Goal: Transaction & Acquisition: Purchase product/service

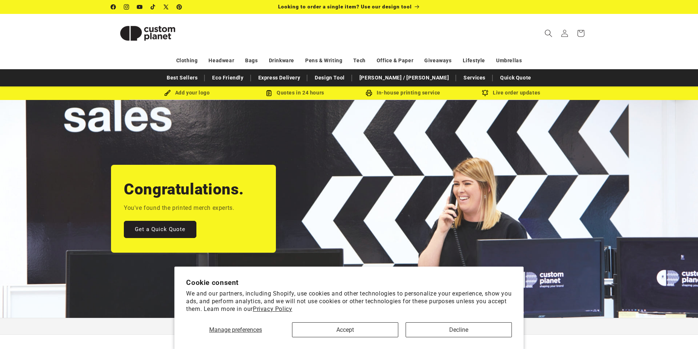
click at [547, 29] on span "Search" at bounding box center [548, 33] width 16 height 16
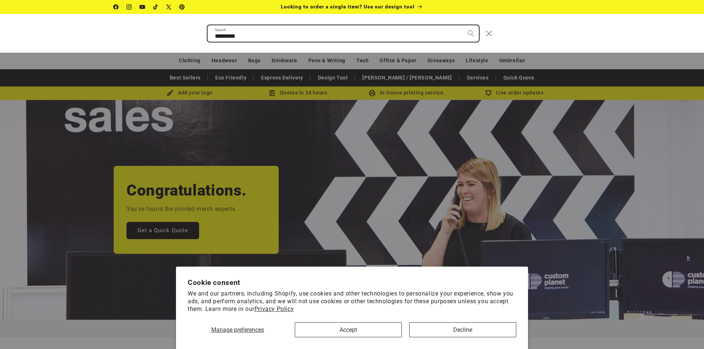
type input "*********"
click at [462, 25] on button "Search" at bounding box center [470, 33] width 16 height 16
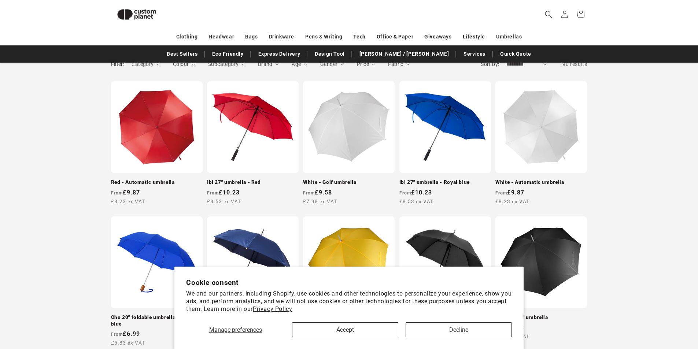
scroll to position [112, 0]
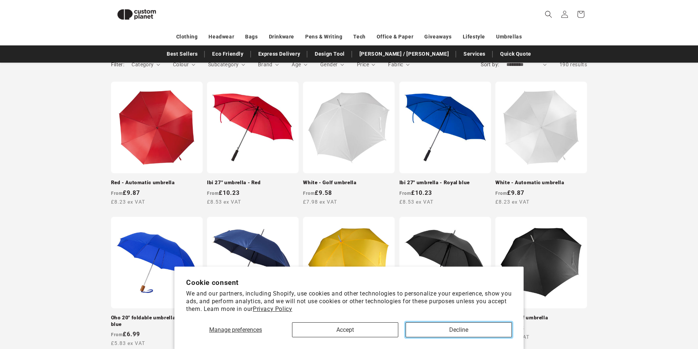
click at [466, 326] on button "Decline" at bounding box center [459, 329] width 106 height 15
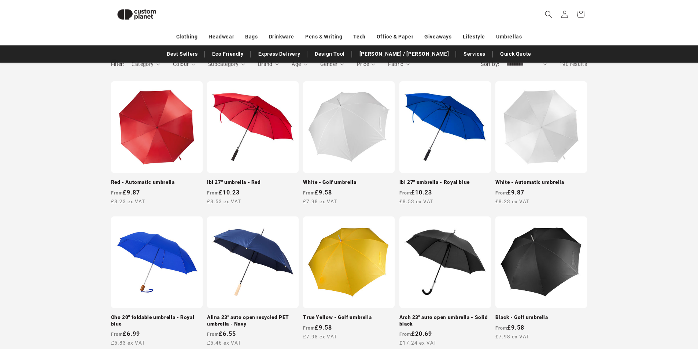
scroll to position [0, 0]
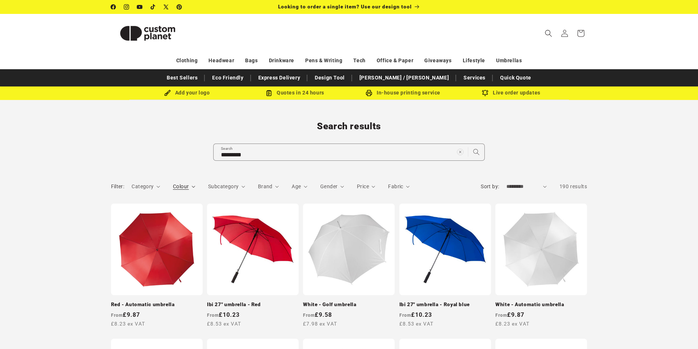
click at [173, 183] on div "Colour" at bounding box center [181, 187] width 16 height 8
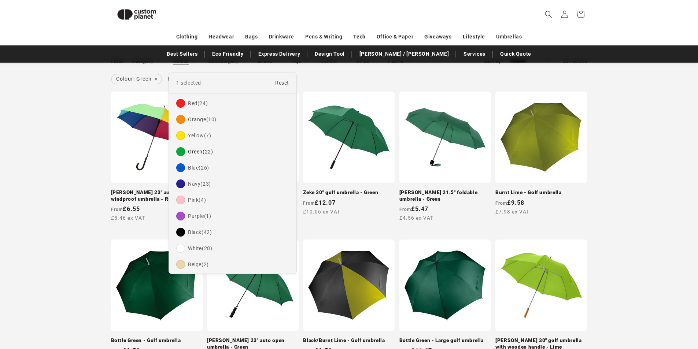
scroll to position [112, 0]
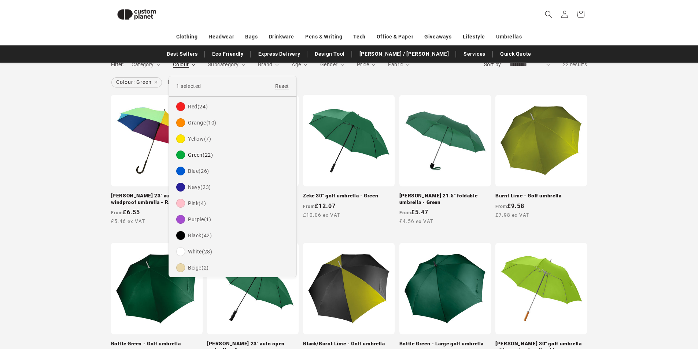
click at [195, 69] on summary "Colour" at bounding box center [184, 65] width 22 height 8
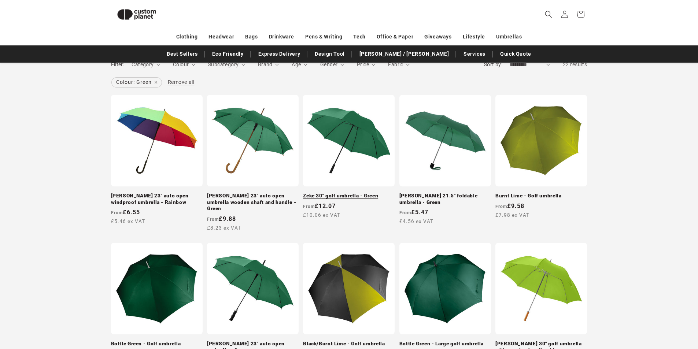
click at [324, 193] on link "Zeke 30" golf umbrella - Green" at bounding box center [349, 196] width 92 height 7
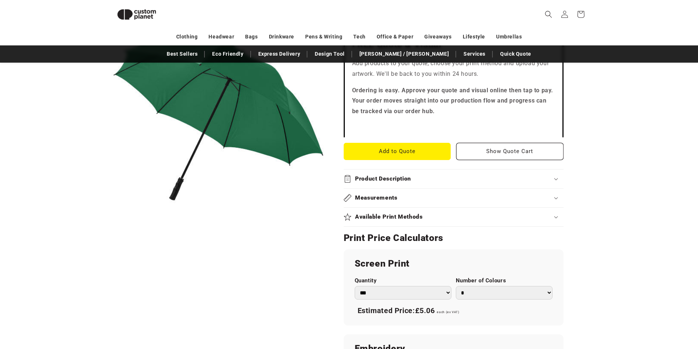
scroll to position [173, 0]
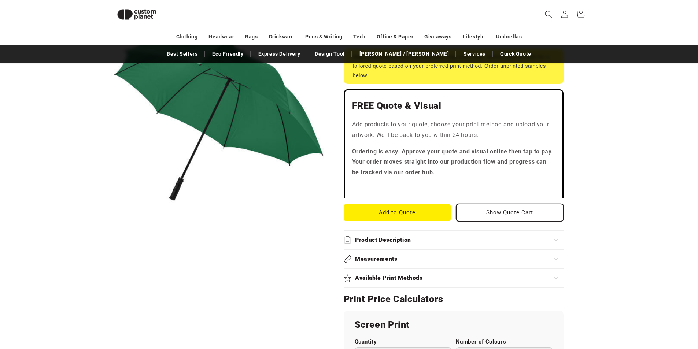
click at [489, 214] on button "Show Quote Cart" at bounding box center [509, 212] width 107 height 17
click at [430, 214] on button "Add to Quote" at bounding box center [397, 212] width 107 height 17
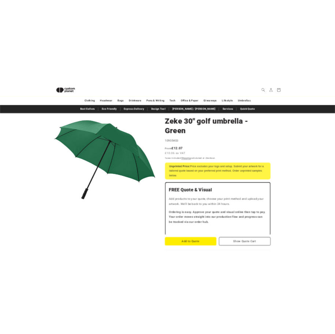
scroll to position [0, 0]
